Goal: Task Accomplishment & Management: Manage account settings

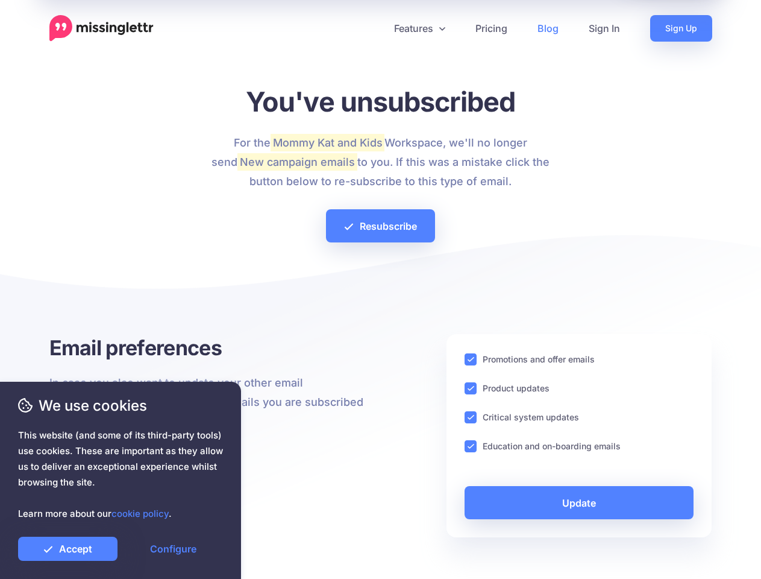
click at [380, 289] on div at bounding box center [380, 292] width 663 height 84
click at [376, 28] on icon at bounding box center [376, 28] width 6 height 6
click at [419, 28] on link "Features" at bounding box center [419, 28] width 81 height 27
click at [471, 359] on ins at bounding box center [471, 359] width 12 height 12
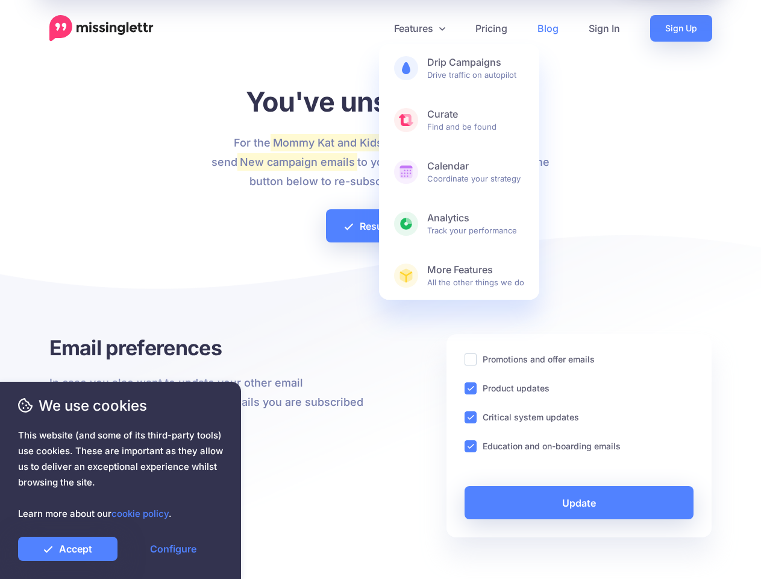
click at [471, 388] on ins at bounding box center [471, 388] width 12 height 12
click at [471, 417] on ins at bounding box center [471, 417] width 12 height 12
click at [471, 446] on ins at bounding box center [471, 446] width 12 height 12
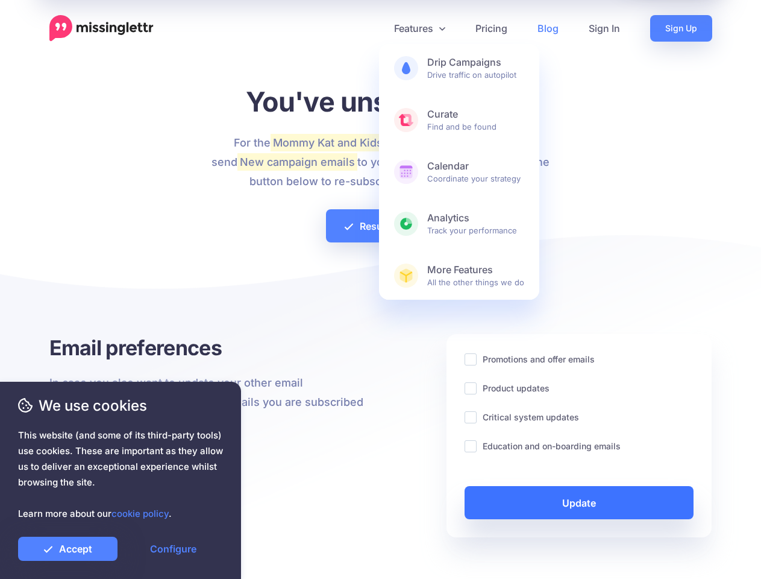
click at [579, 502] on link "Update" at bounding box center [580, 502] width 230 height 33
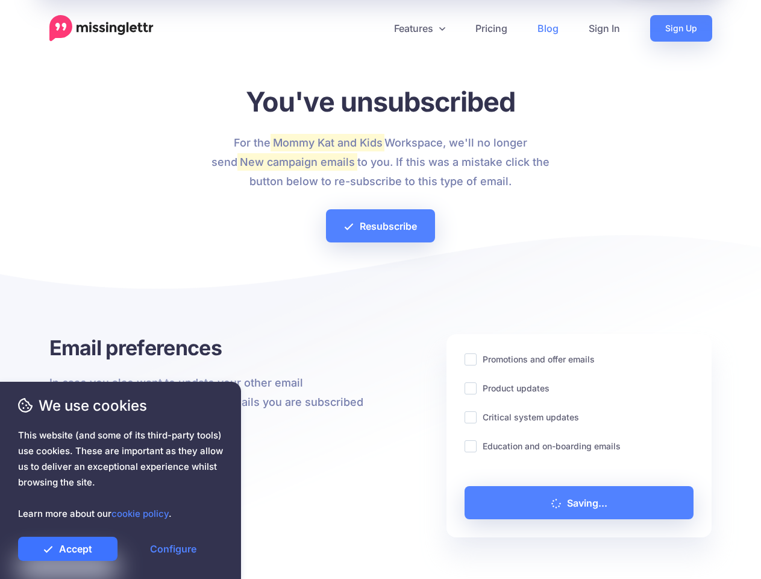
click at [68, 549] on link "Accept" at bounding box center [67, 548] width 99 height 24
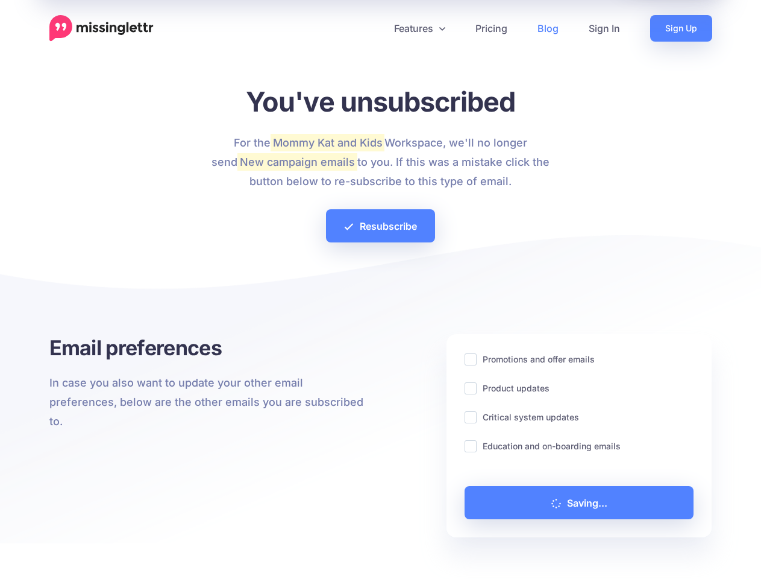
click at [173, 549] on link "Configure" at bounding box center [173, 548] width 99 height 24
